Goal: Task Accomplishment & Management: Manage account settings

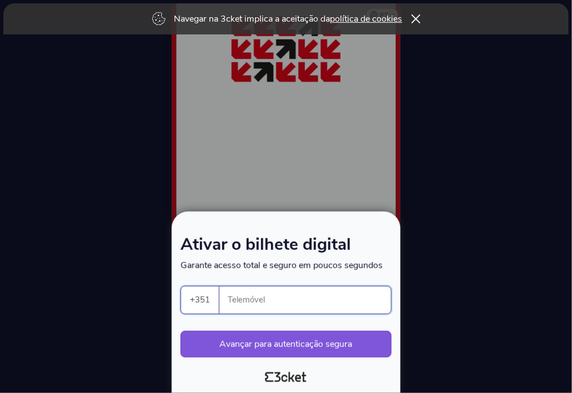
click at [231, 295] on input "Telemóvel" at bounding box center [309, 300] width 163 height 27
type input "963529932"
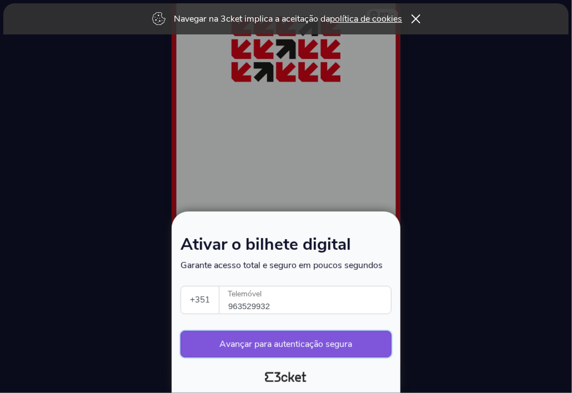
click at [271, 348] on button "Avançar para autenticação segura" at bounding box center [286, 344] width 211 height 27
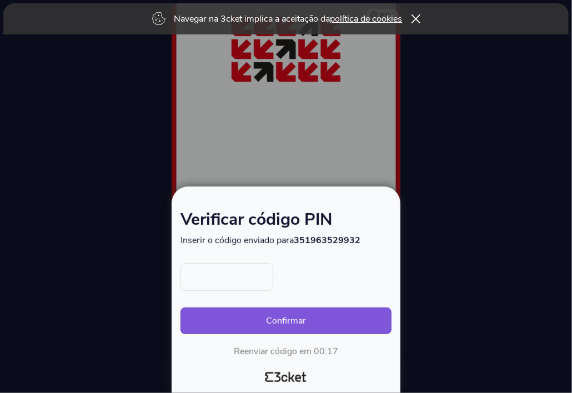
click at [229, 277] on input "text" at bounding box center [227, 277] width 93 height 28
type input "2551"
click at [181, 308] on button "Confirmar" at bounding box center [286, 321] width 211 height 27
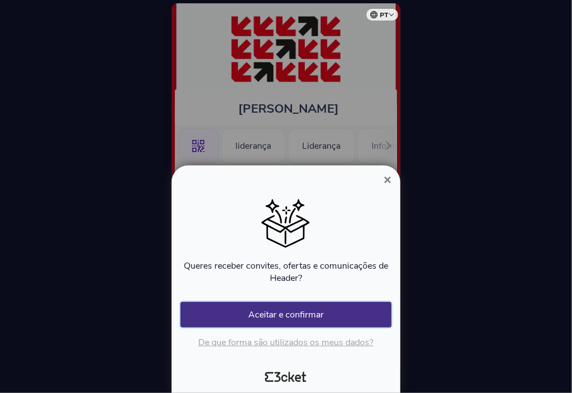
click at [285, 312] on button "Aceitar e confirmar" at bounding box center [286, 315] width 211 height 26
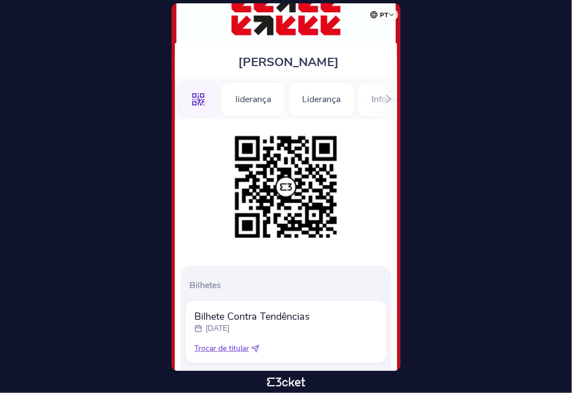
scroll to position [112, 0]
